Goal: Answer question/provide support: Share knowledge or assist other users

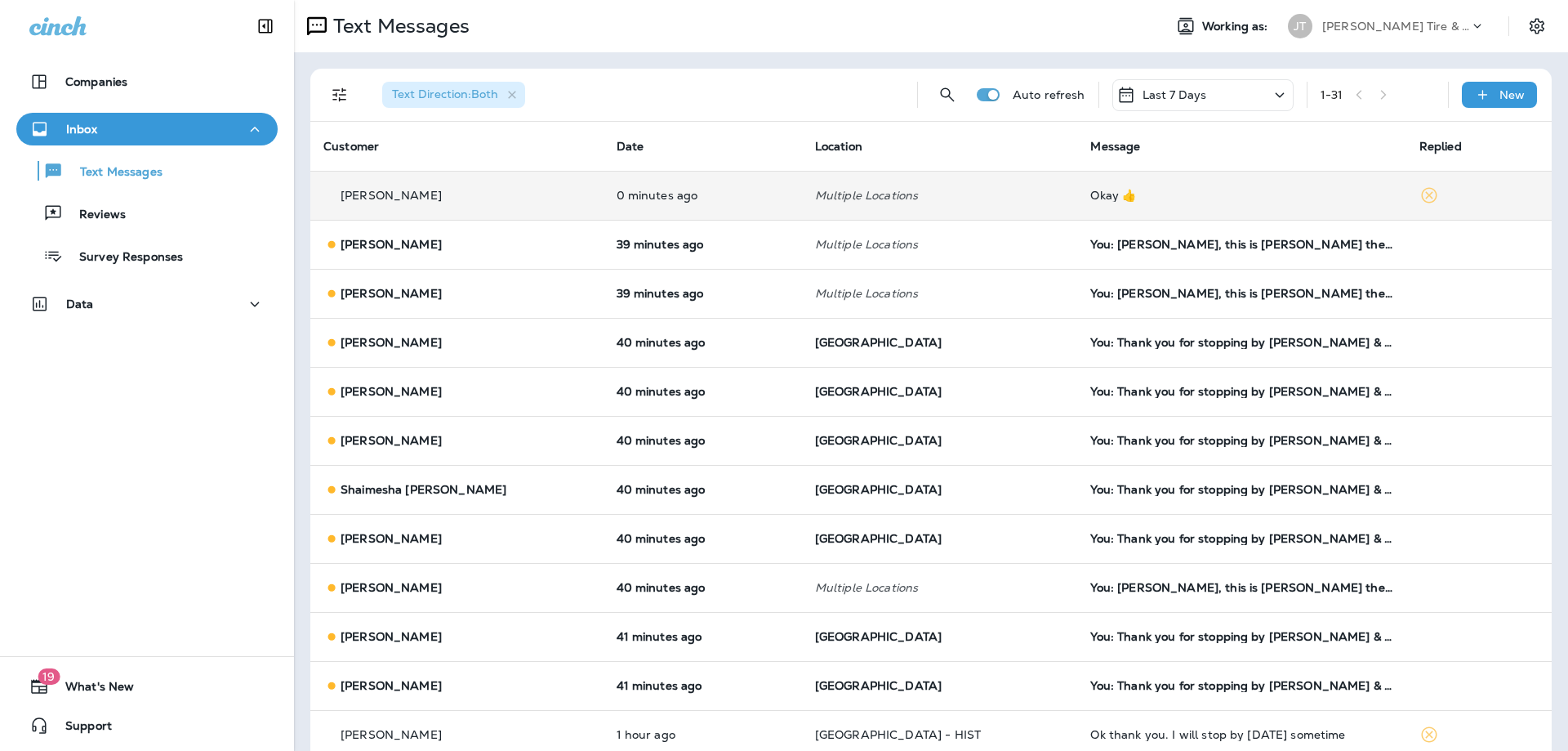
click at [503, 202] on div "[PERSON_NAME]" at bounding box center [456, 196] width 267 height 17
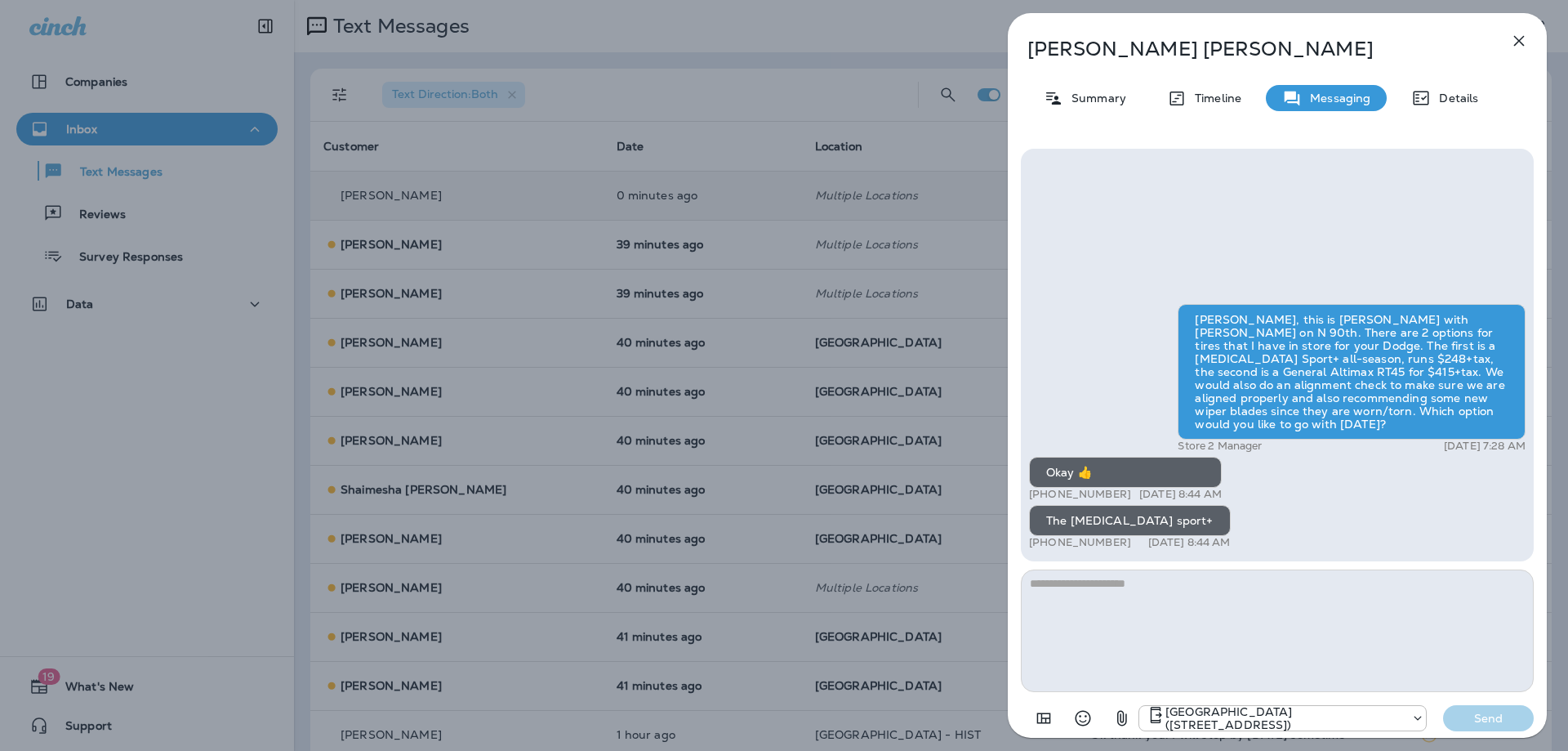
click at [1230, 634] on textarea at bounding box center [1277, 630] width 513 height 123
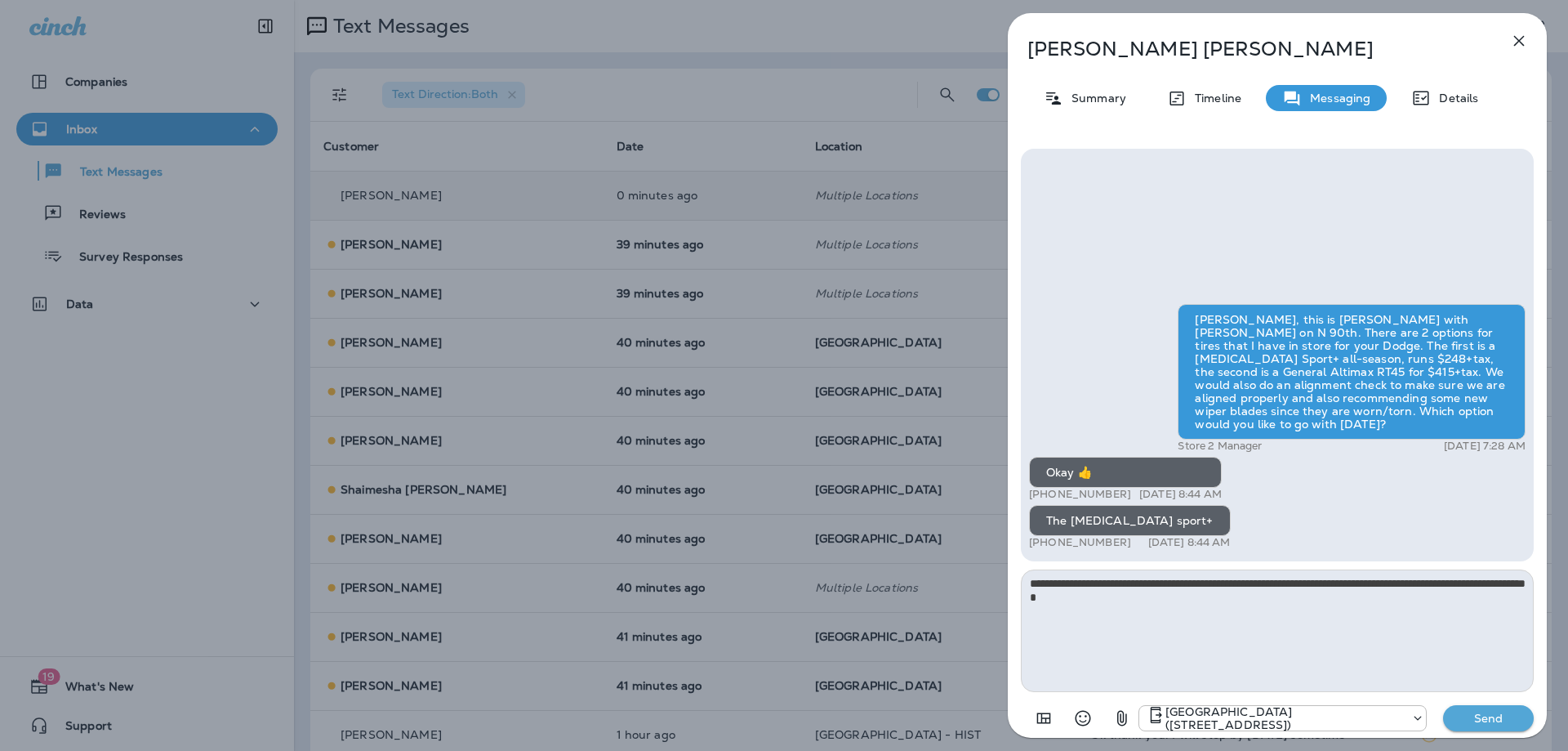
type textarea "**********"
click at [1501, 714] on p "Send" at bounding box center [1489, 718] width 68 height 14
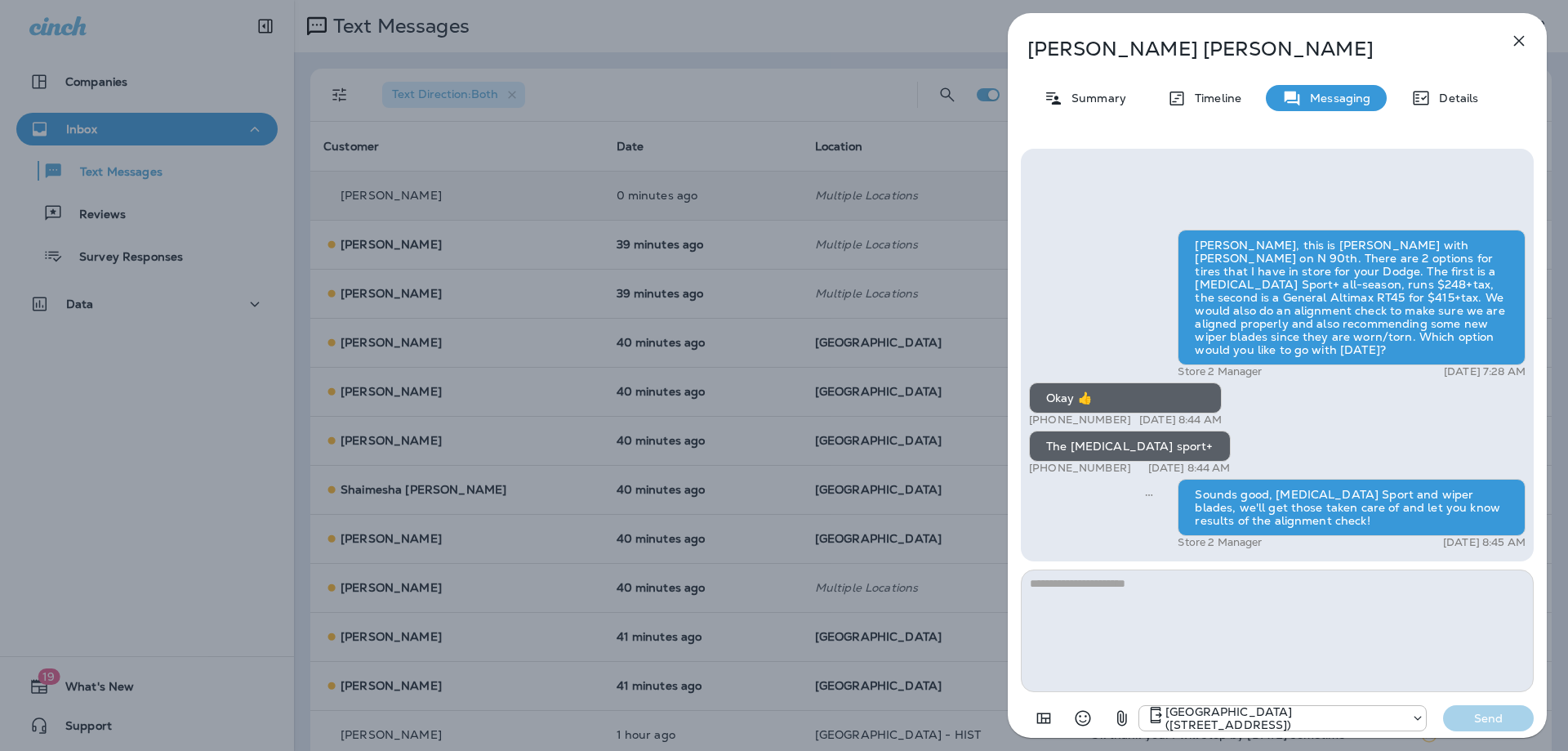
click at [1520, 34] on icon "button" at bounding box center [1519, 41] width 20 height 20
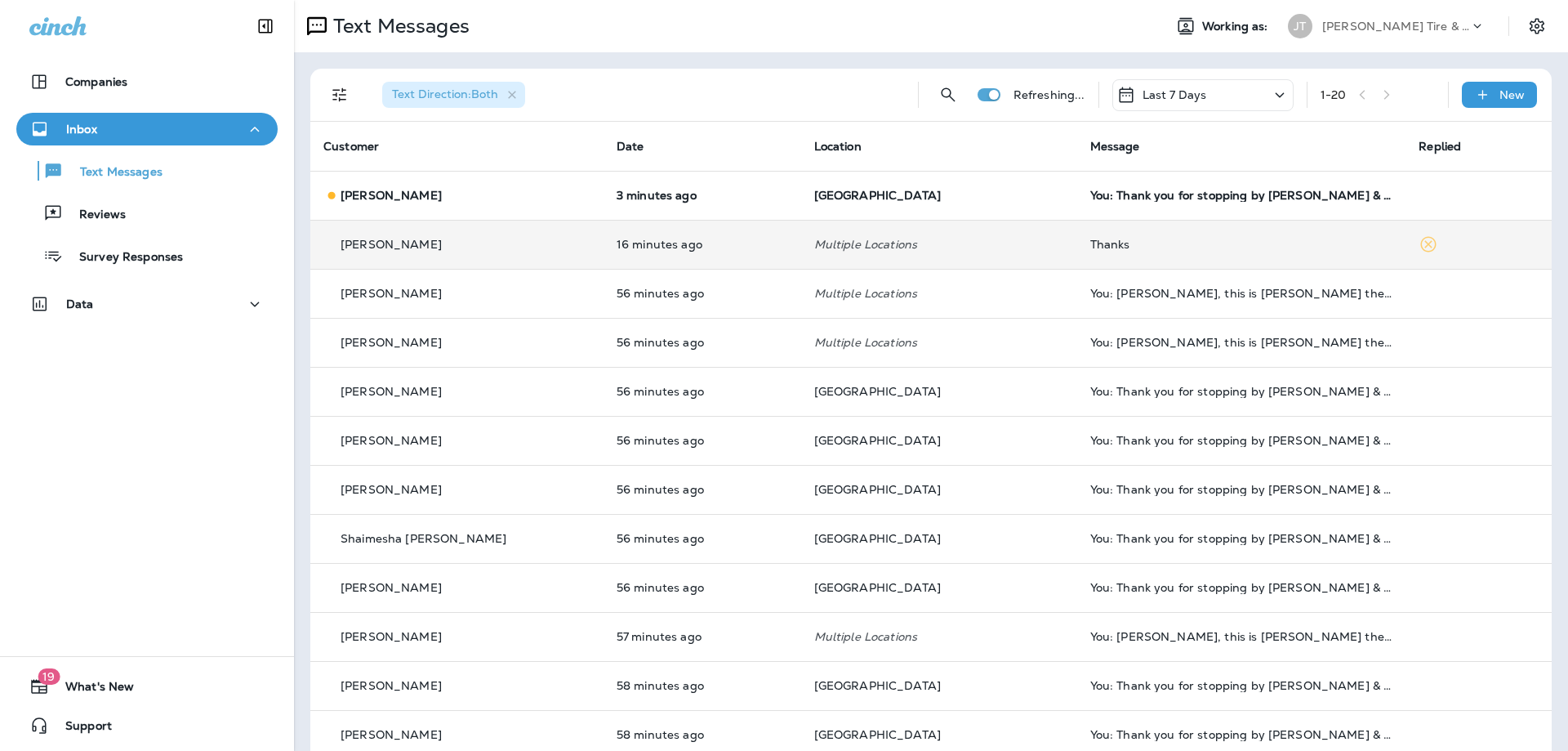
click at [482, 242] on div "[PERSON_NAME]" at bounding box center [456, 244] width 267 height 17
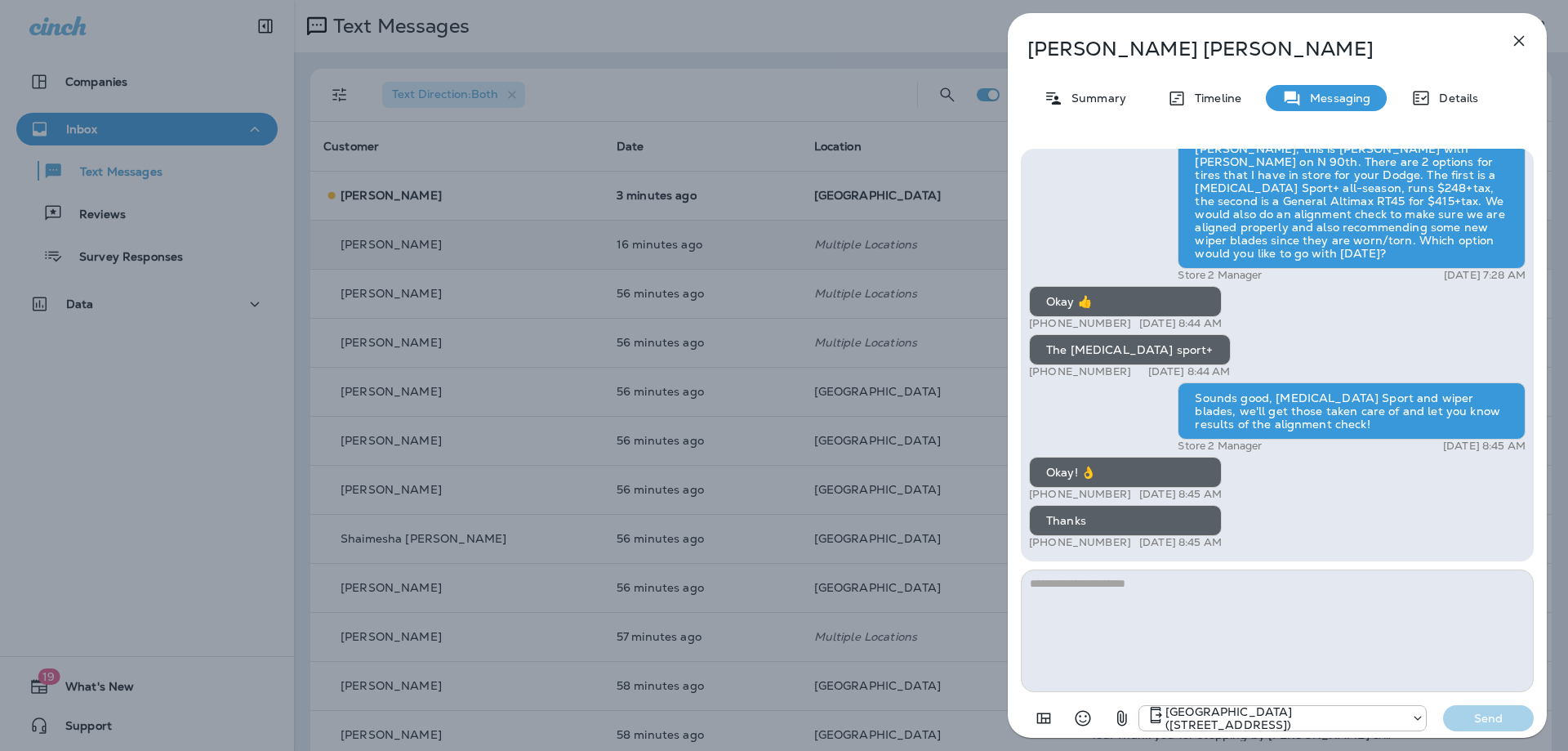
click at [1531, 38] on button "button" at bounding box center [1520, 41] width 32 height 32
